Goal: Task Accomplishment & Management: Manage account settings

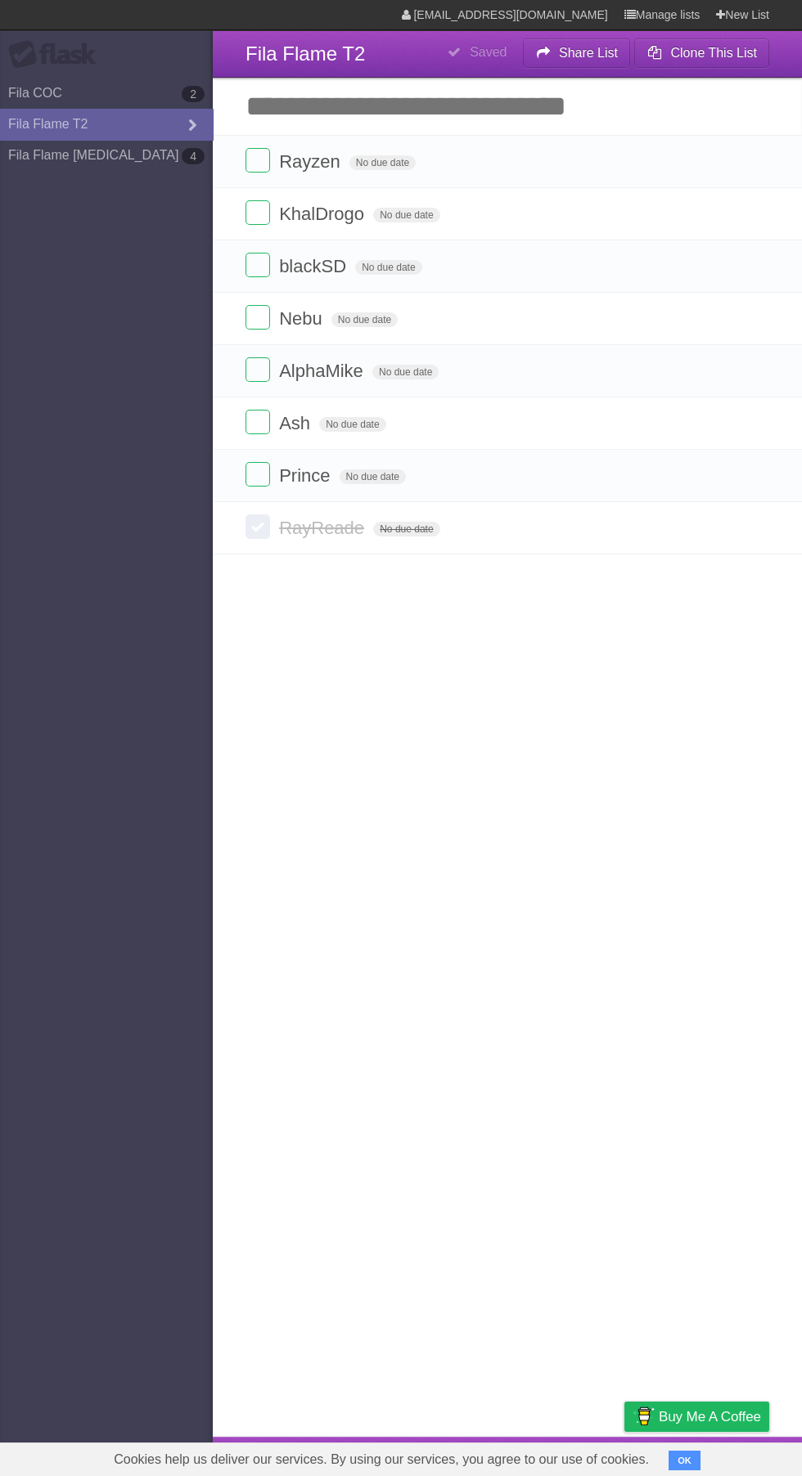
click at [260, 530] on label at bounding box center [257, 526] width 25 height 25
click at [168, 79] on link "Fila COC 2" at bounding box center [106, 93] width 213 height 31
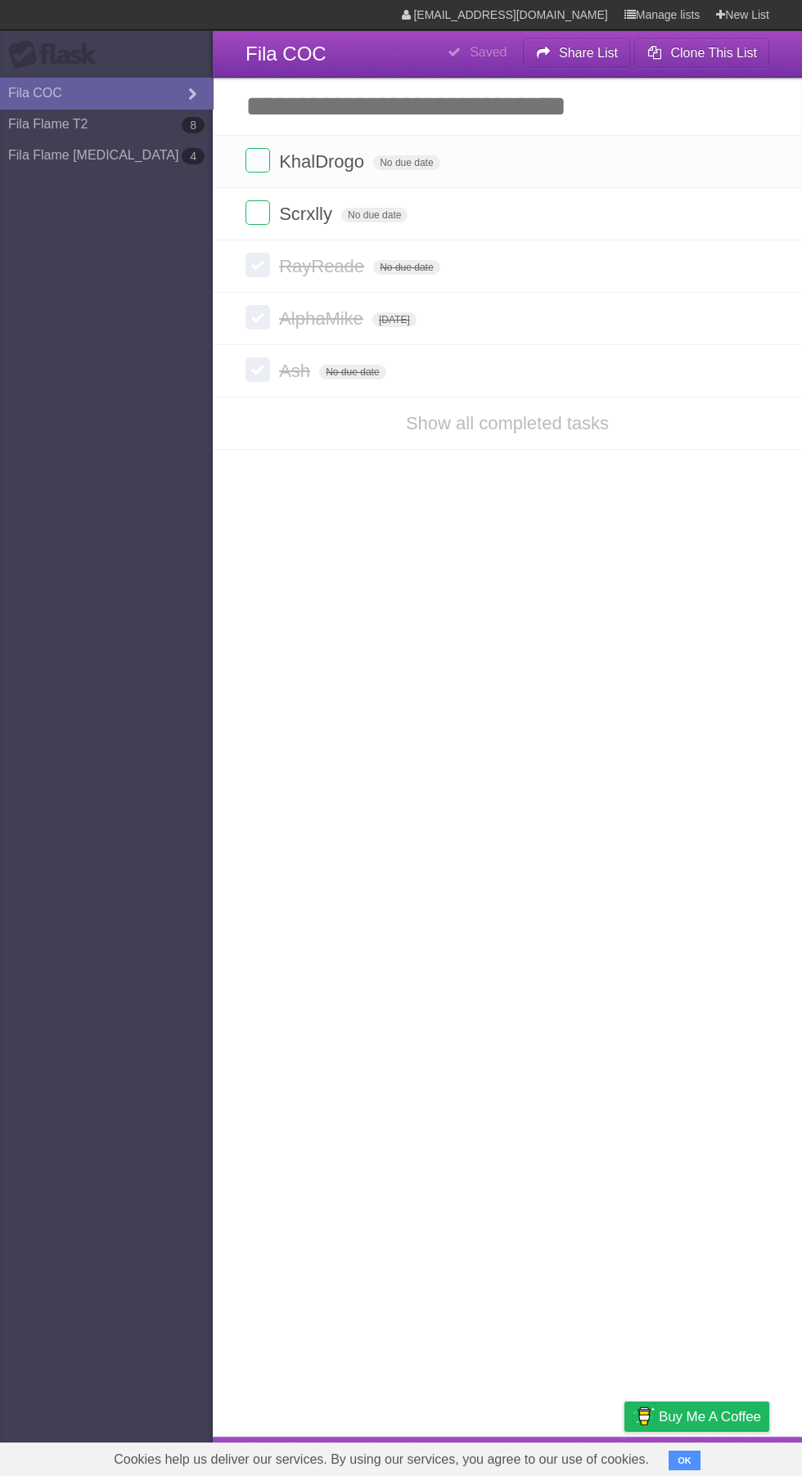
type span "[DATE]"
click at [182, 89] on icon at bounding box center [192, 95] width 25 height 18
click at [485, 428] on link "Show all completed tasks" at bounding box center [507, 423] width 203 height 20
type span "[DATE]"
click at [267, 432] on label at bounding box center [257, 422] width 25 height 25
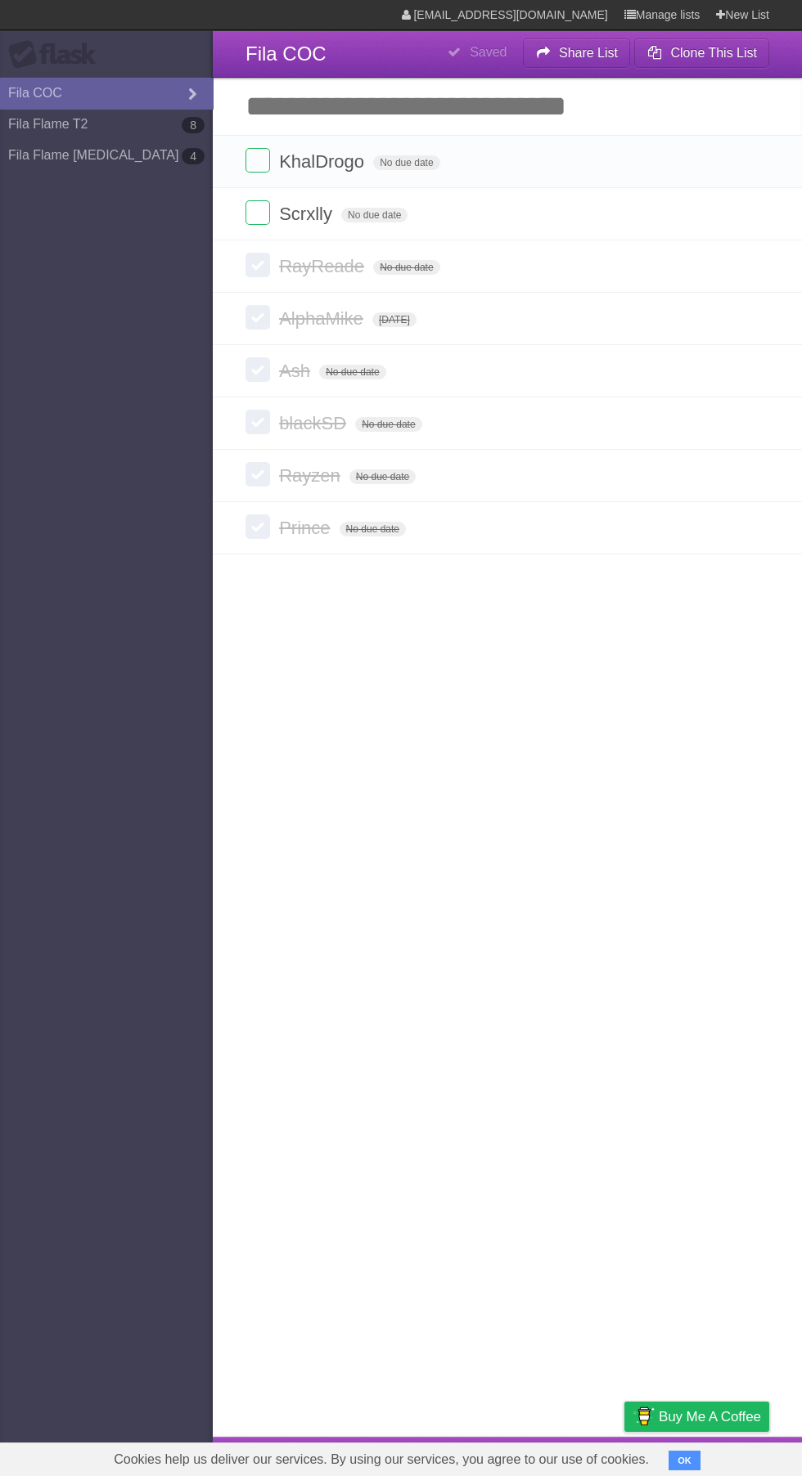
click at [258, 478] on label at bounding box center [257, 474] width 25 height 25
click at [258, 371] on label at bounding box center [257, 369] width 25 height 25
click at [266, 434] on label at bounding box center [257, 422] width 25 height 25
click at [281, 482] on span "Rayzen" at bounding box center [311, 475] width 65 height 20
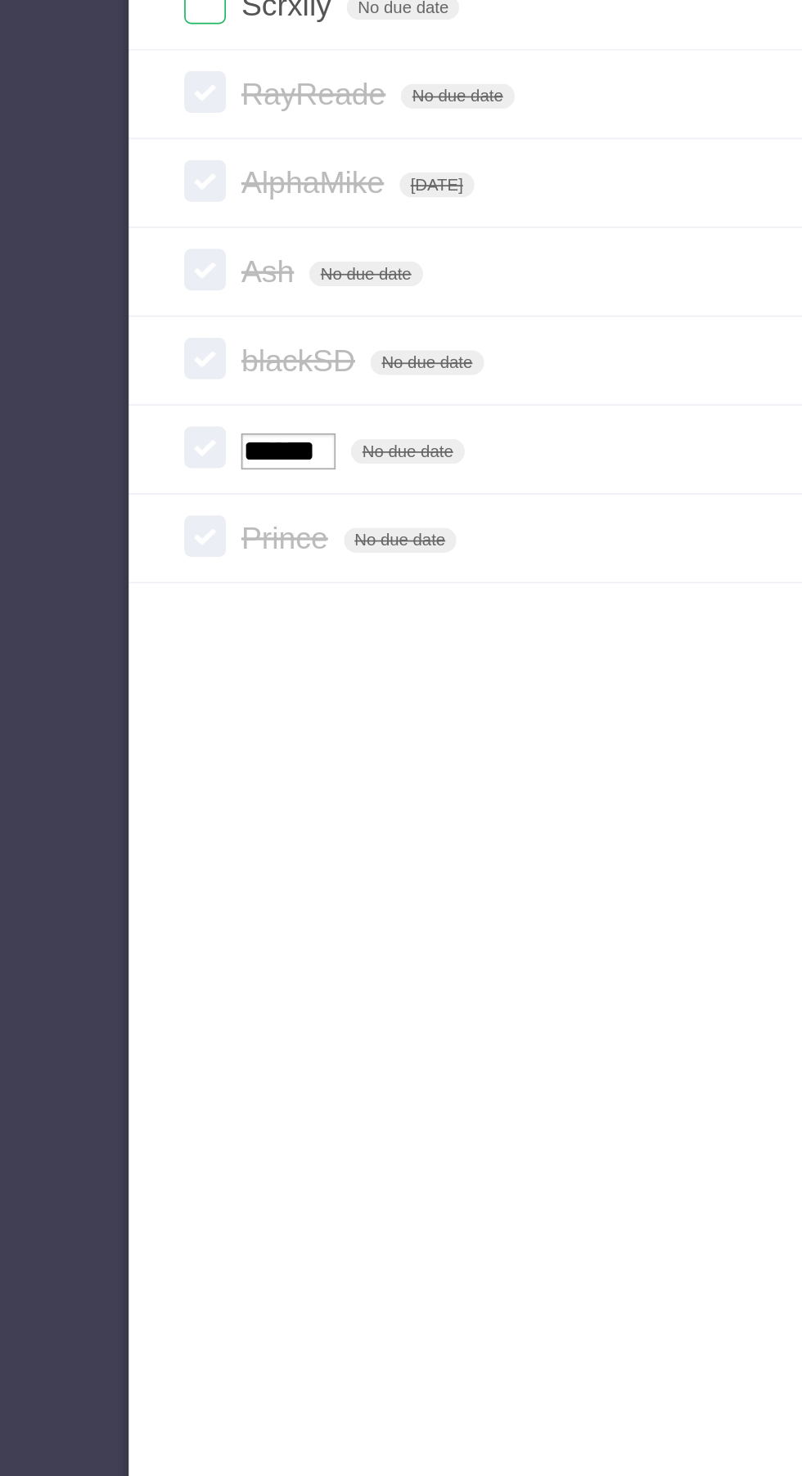
click at [362, 599] on article "**********" at bounding box center [401, 718] width 802 height 1437
click at [262, 480] on label at bounding box center [257, 474] width 25 height 25
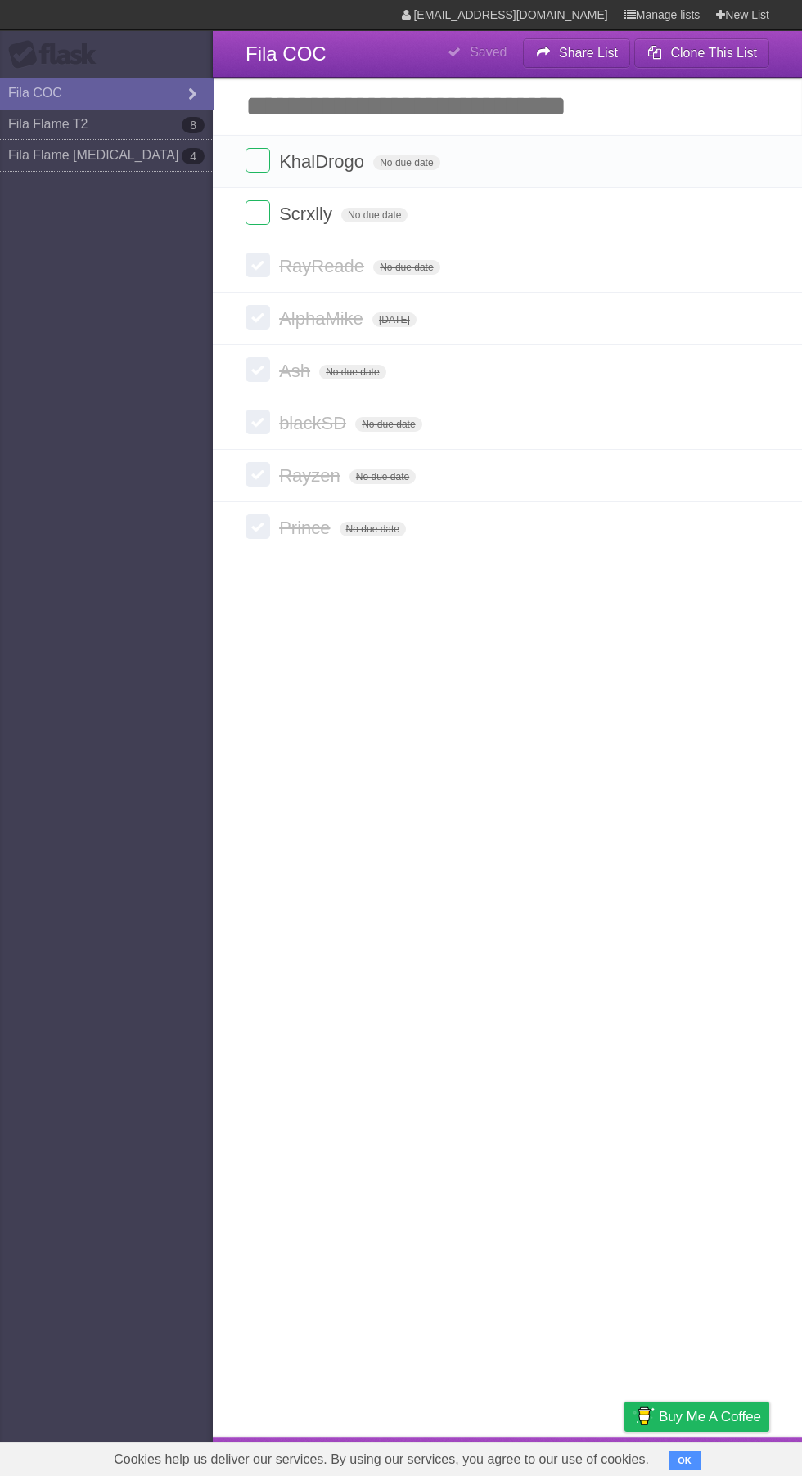
click at [161, 151] on link "Fila Flame [MEDICAL_DATA] 4" at bounding box center [106, 155] width 213 height 31
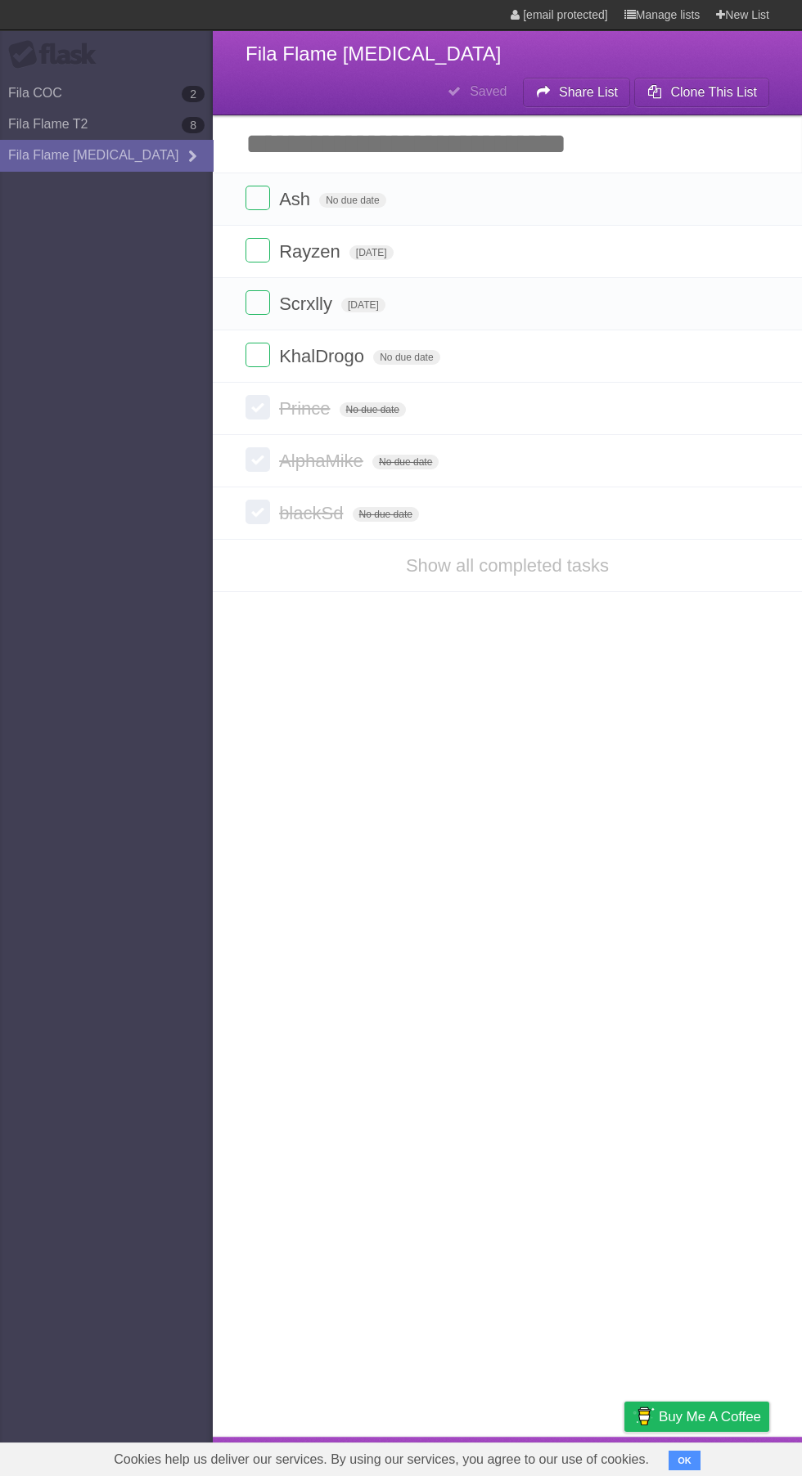
type span "[DATE]"
